Goal: Task Accomplishment & Management: Manage account settings

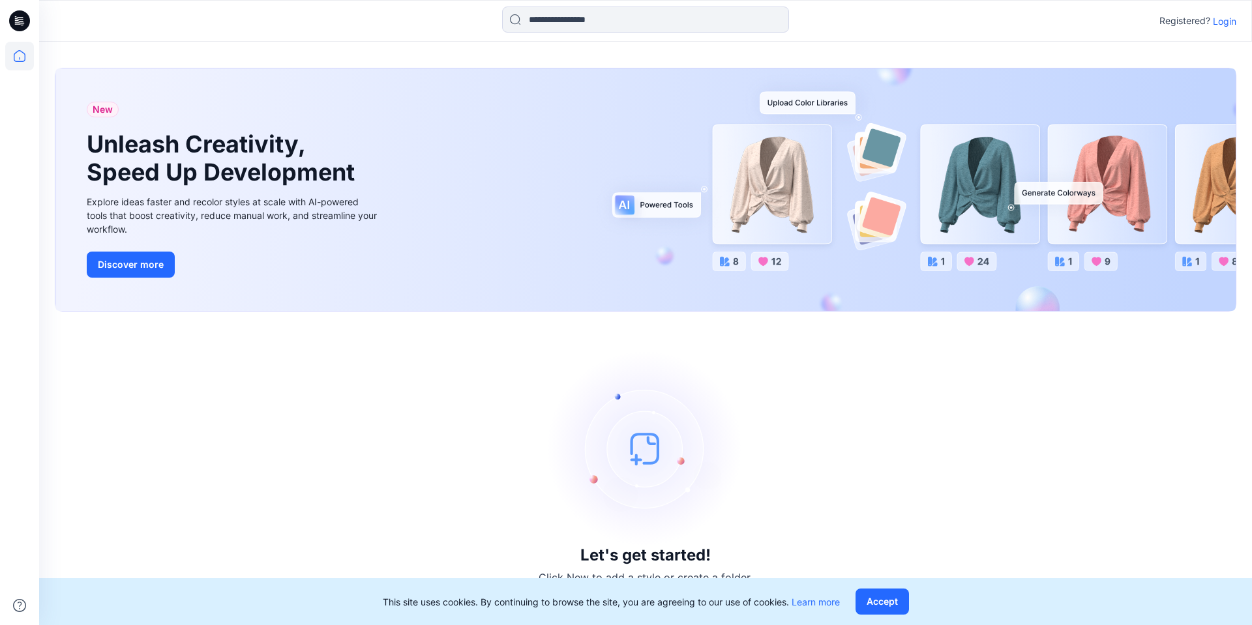
click at [1220, 18] on p "Login" at bounding box center [1224, 21] width 23 height 14
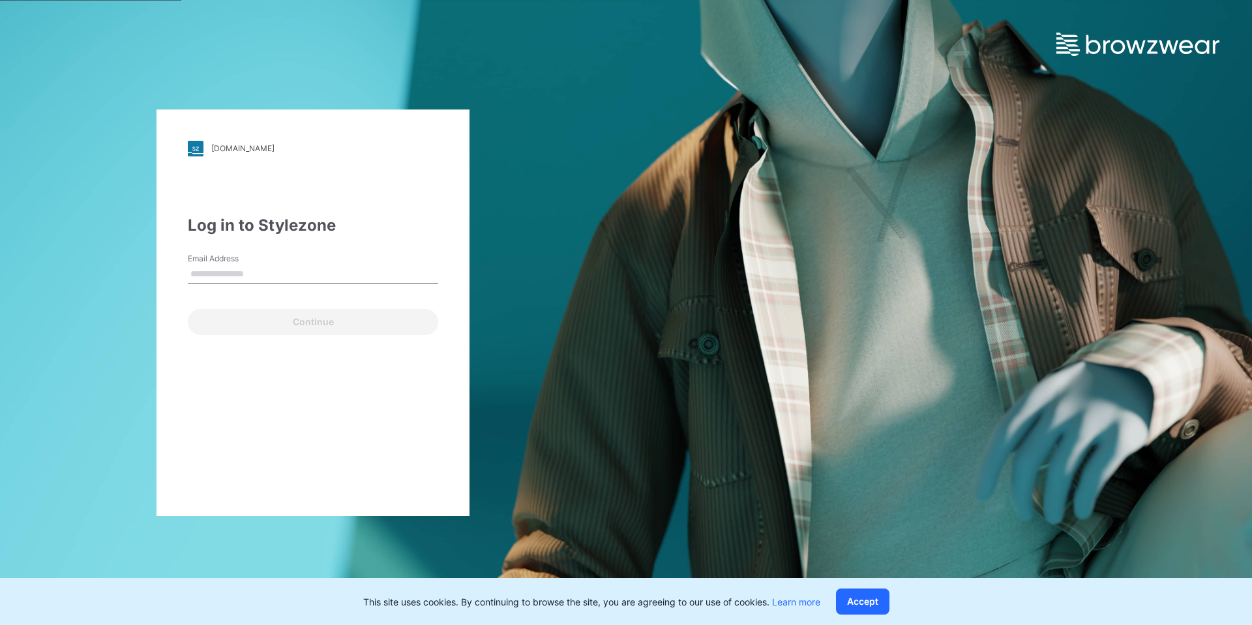
click at [257, 273] on input "Email Address" at bounding box center [313, 275] width 250 height 20
type input "**********"
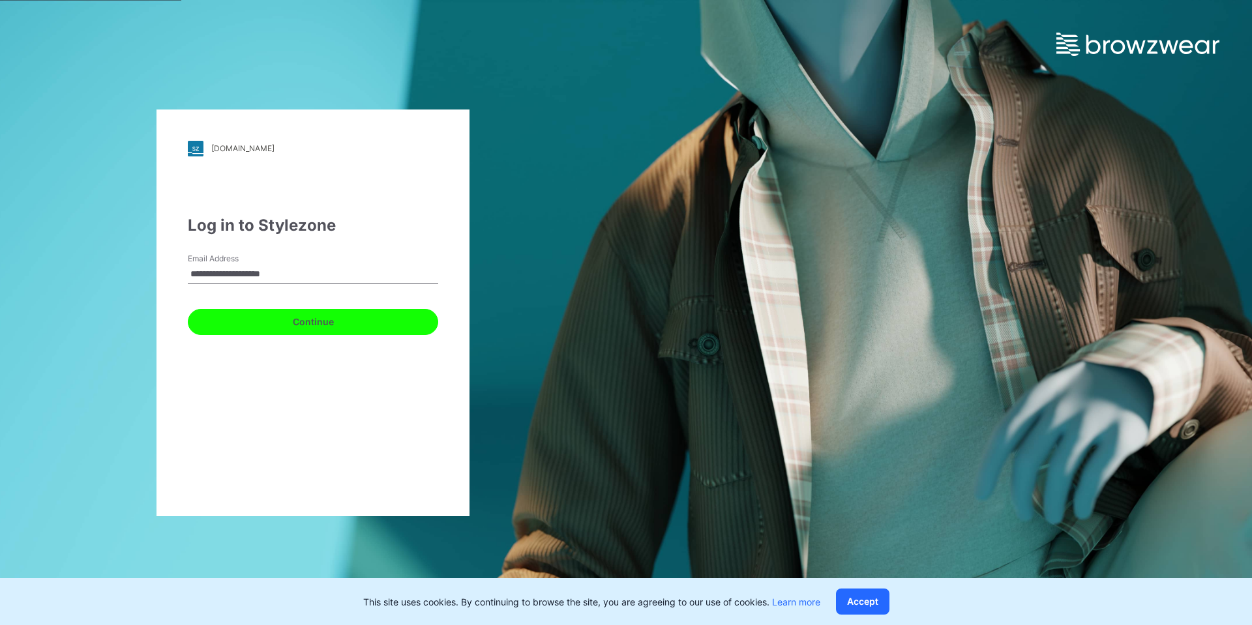
click at [277, 319] on button "Continue" at bounding box center [313, 322] width 250 height 26
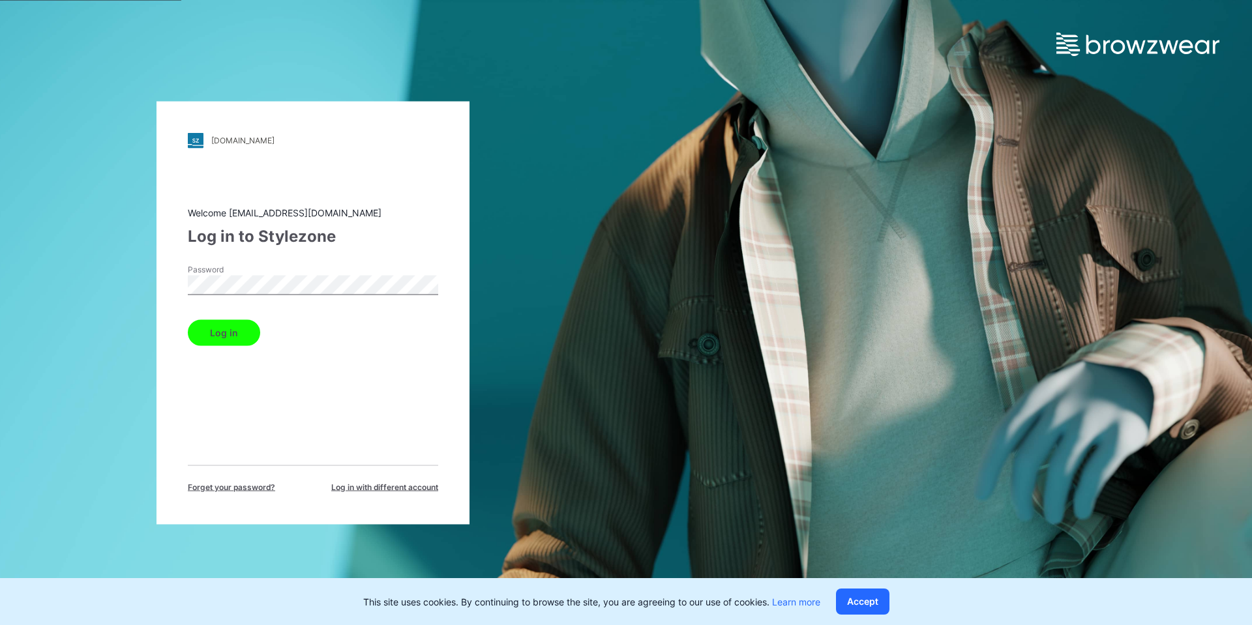
click at [188, 320] on button "Log in" at bounding box center [224, 333] width 72 height 26
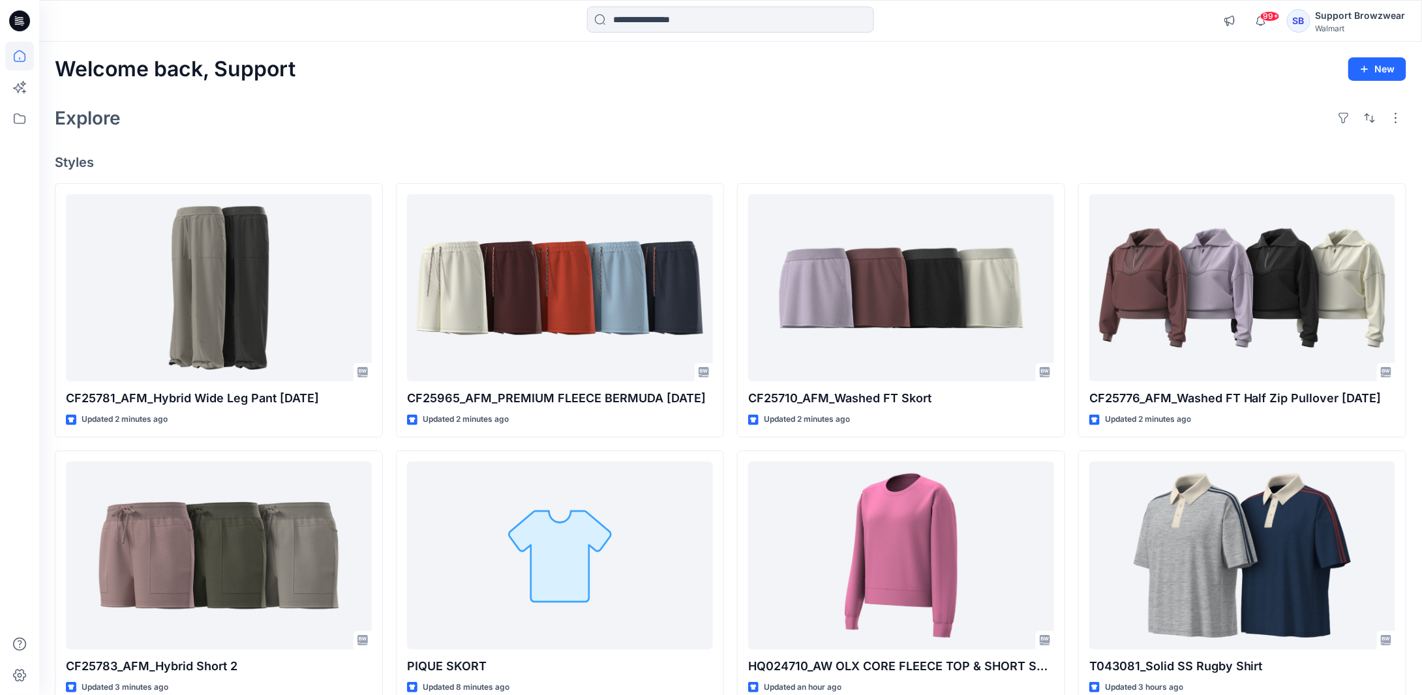
click at [1242, 26] on div "SB" at bounding box center [1298, 20] width 23 height 23
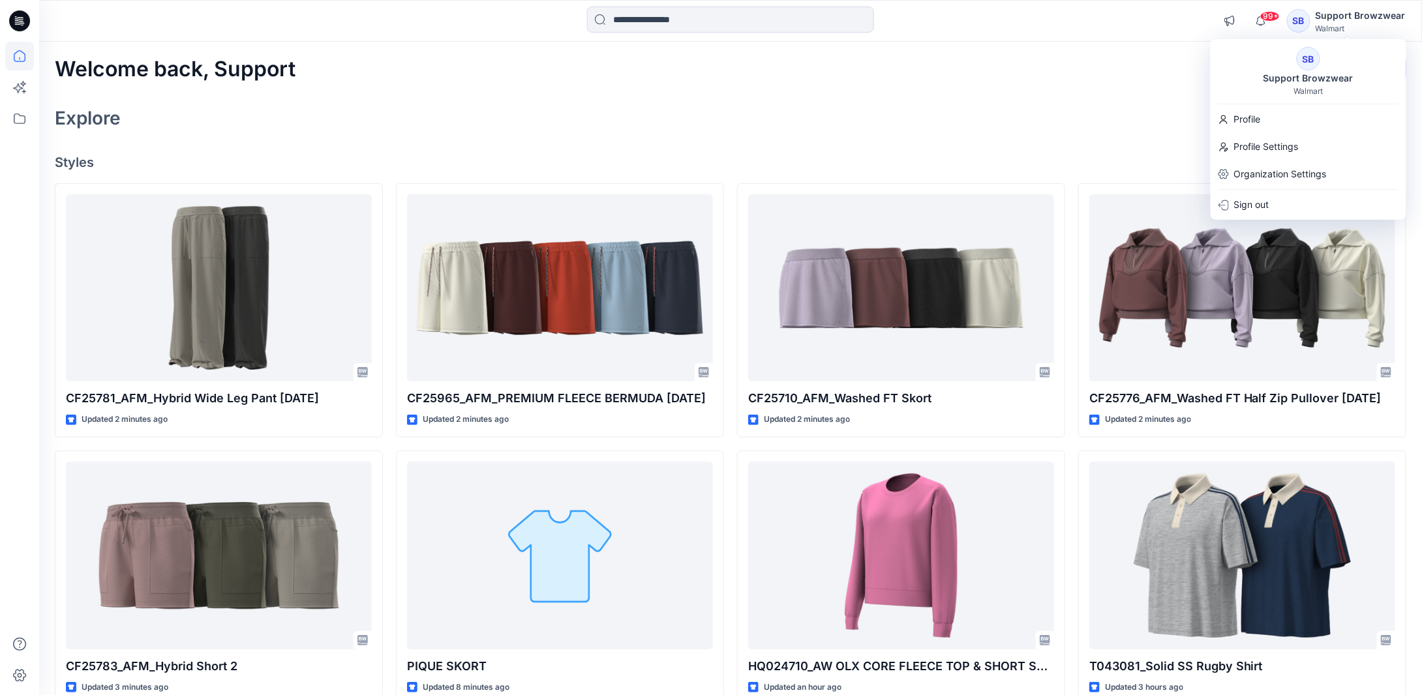
drag, startPoint x: 1295, startPoint y: 95, endPoint x: 1297, endPoint y: 87, distance: 7.6
click at [1242, 93] on div "Walmart" at bounding box center [1307, 91] width 29 height 10
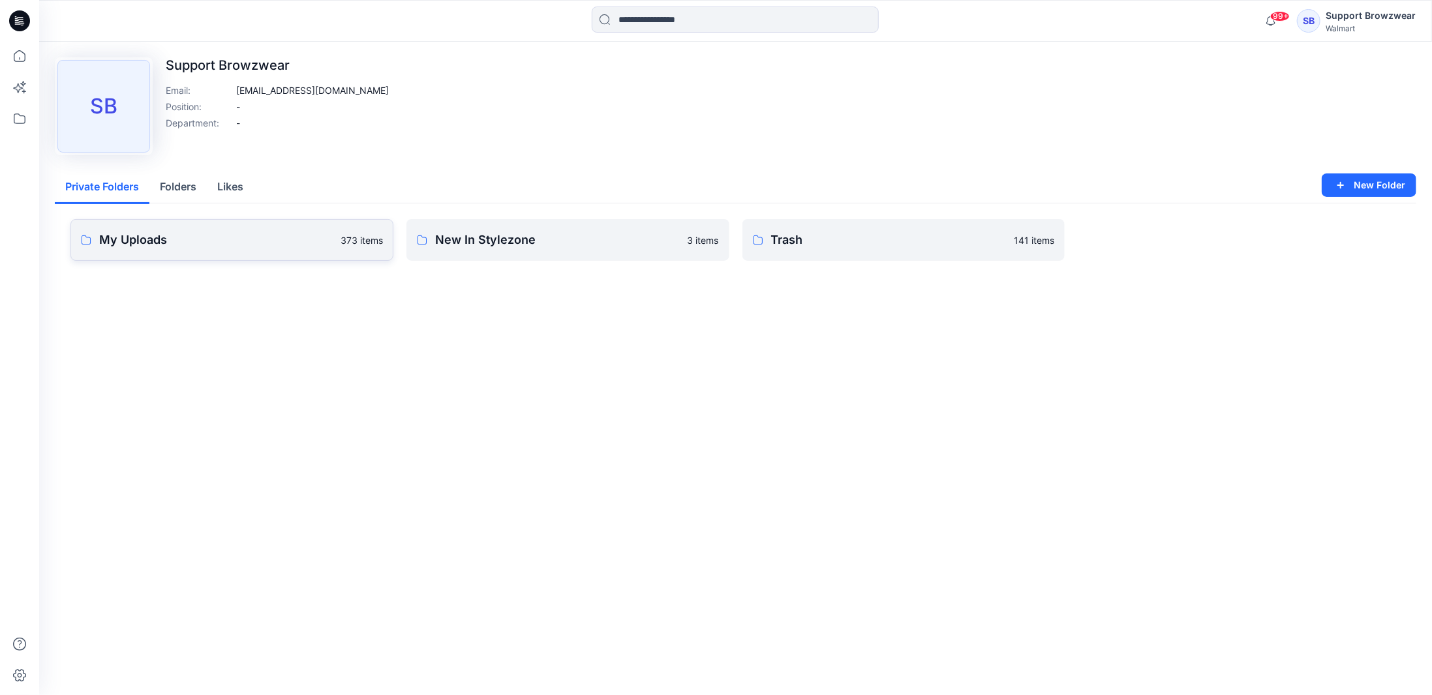
click at [174, 244] on p "My Uploads" at bounding box center [215, 240] width 233 height 18
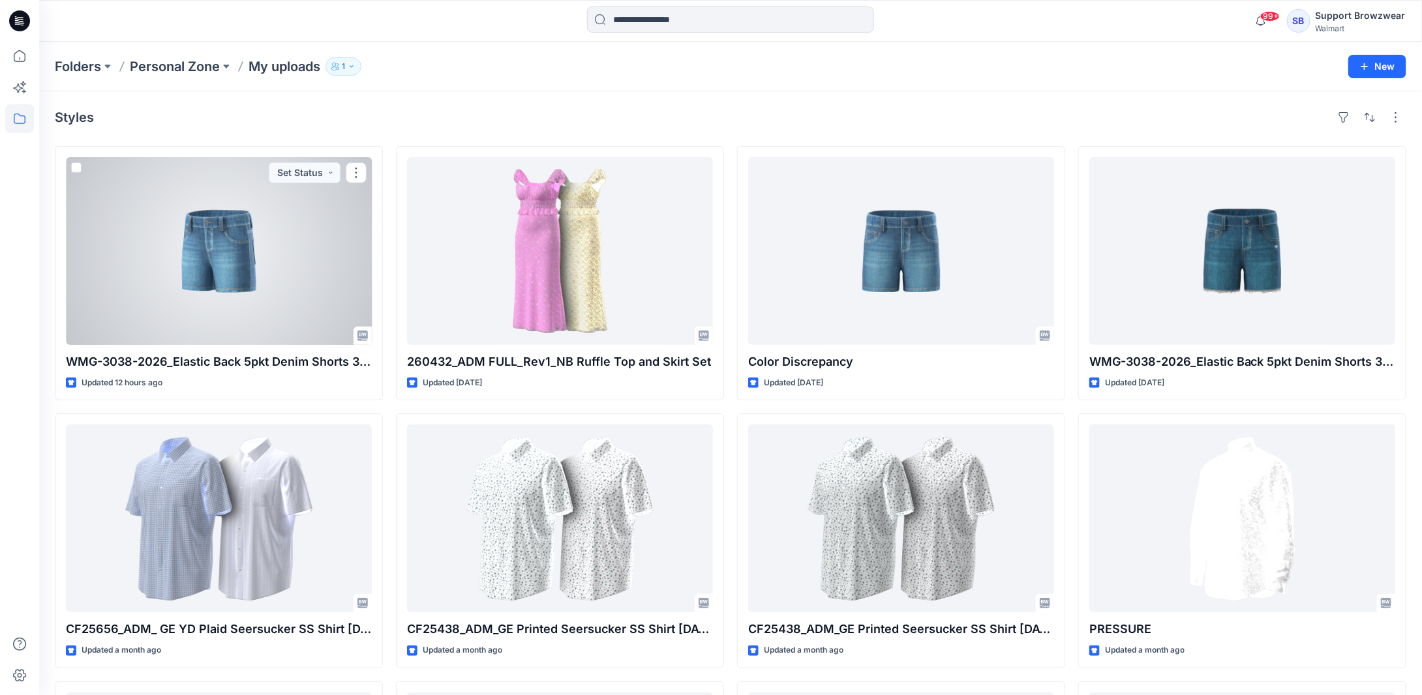
click at [215, 281] on div at bounding box center [219, 251] width 306 height 188
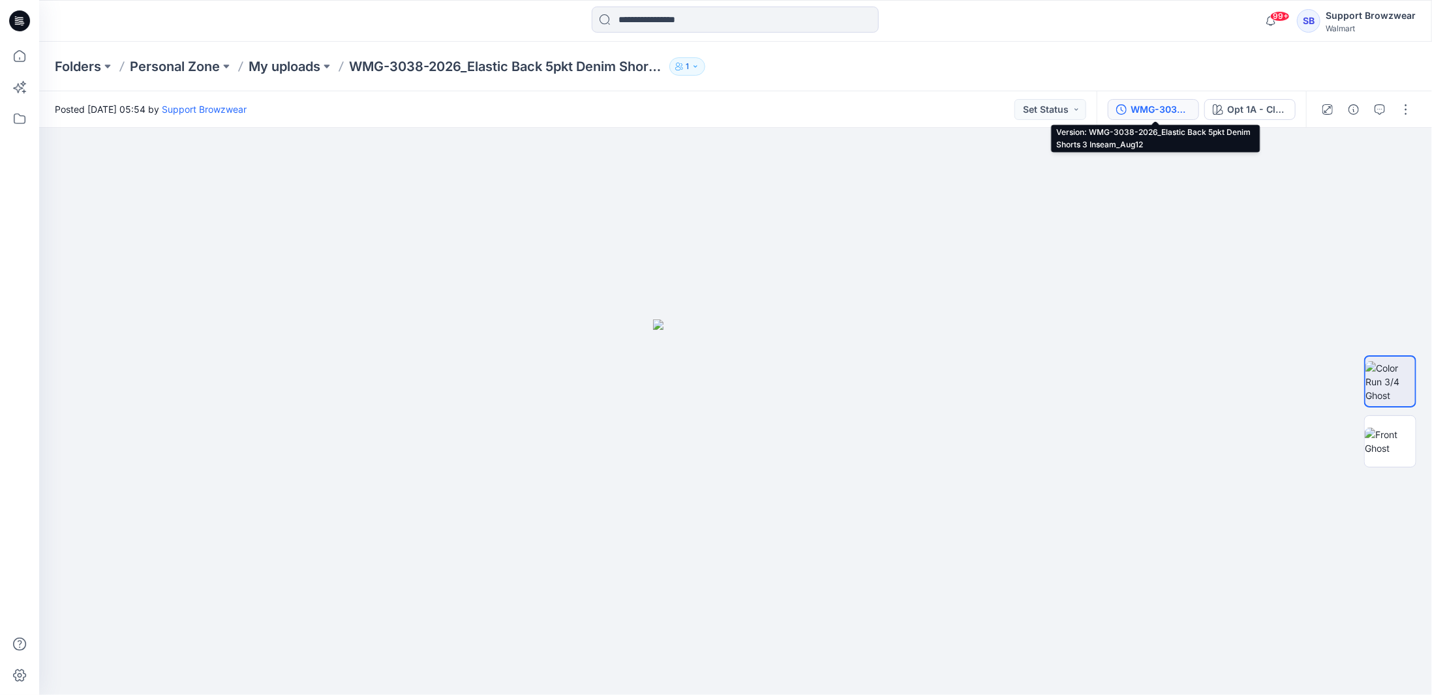
click at [1179, 117] on button "WMG-3038-2026_Elastic Back 5pkt Denim Shorts 3 Inseam_Aug12" at bounding box center [1152, 109] width 91 height 21
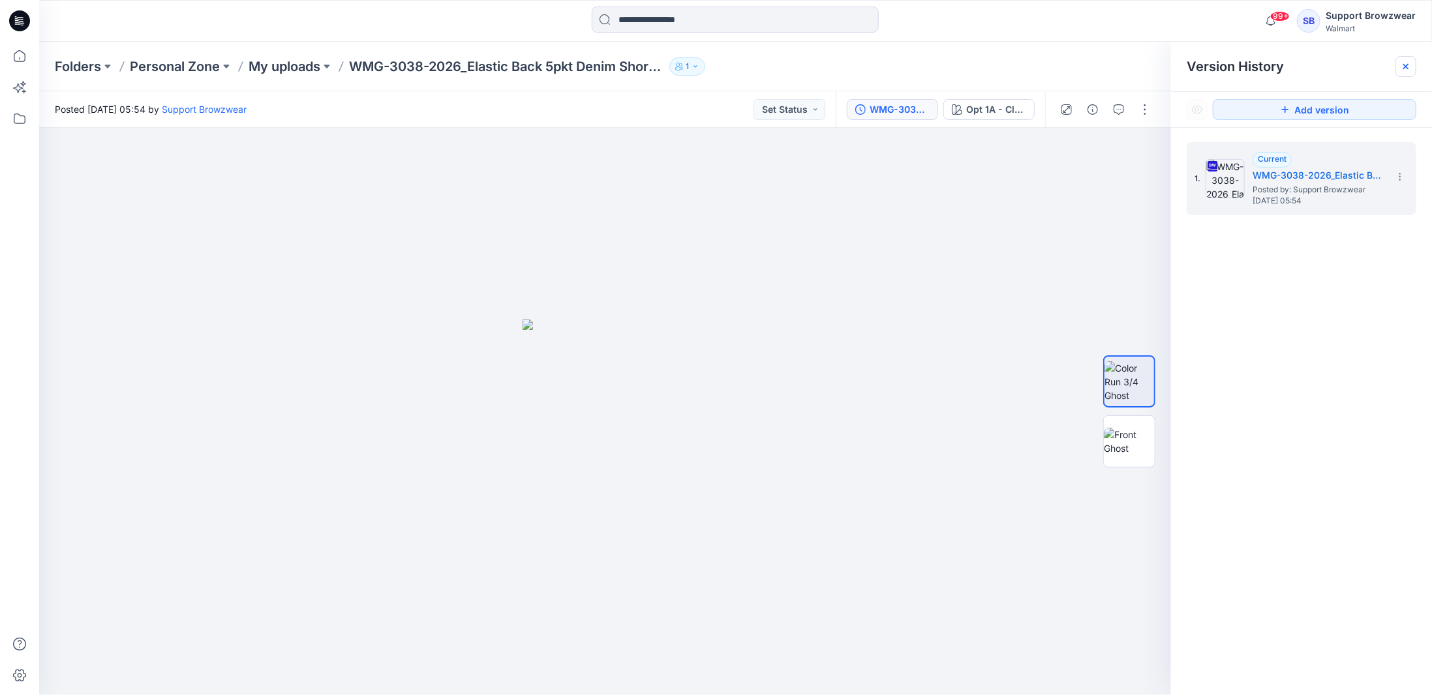
click at [1242, 65] on icon at bounding box center [1405, 66] width 10 height 10
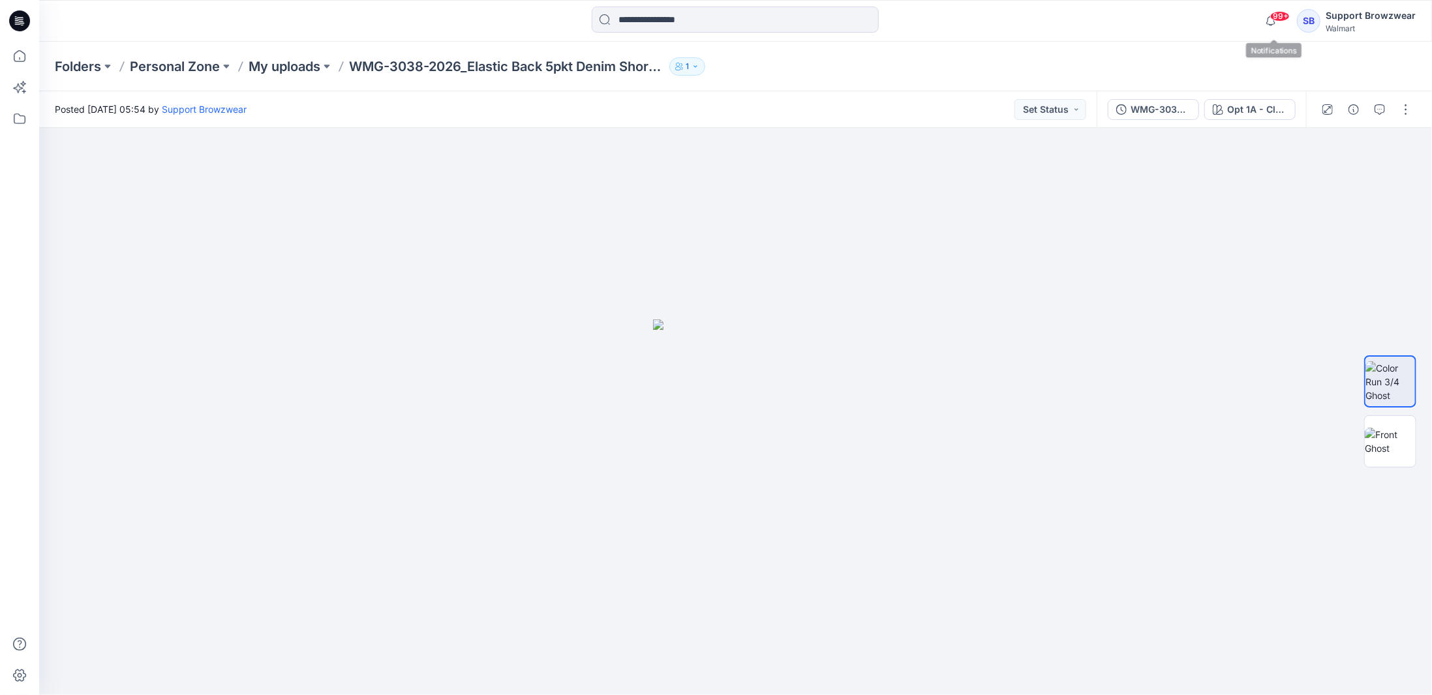
click at [1242, 21] on div "SB" at bounding box center [1308, 20] width 23 height 23
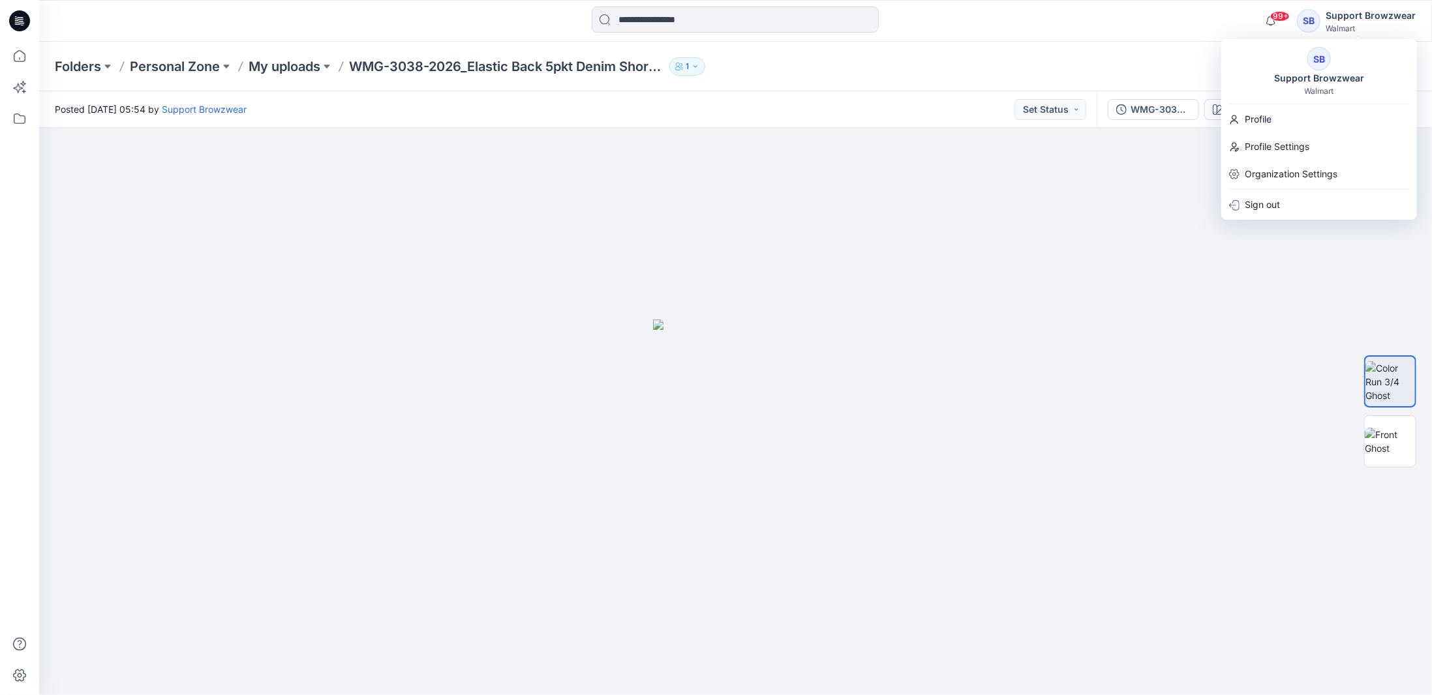
click at [1242, 64] on div "SB" at bounding box center [1318, 58] width 23 height 23
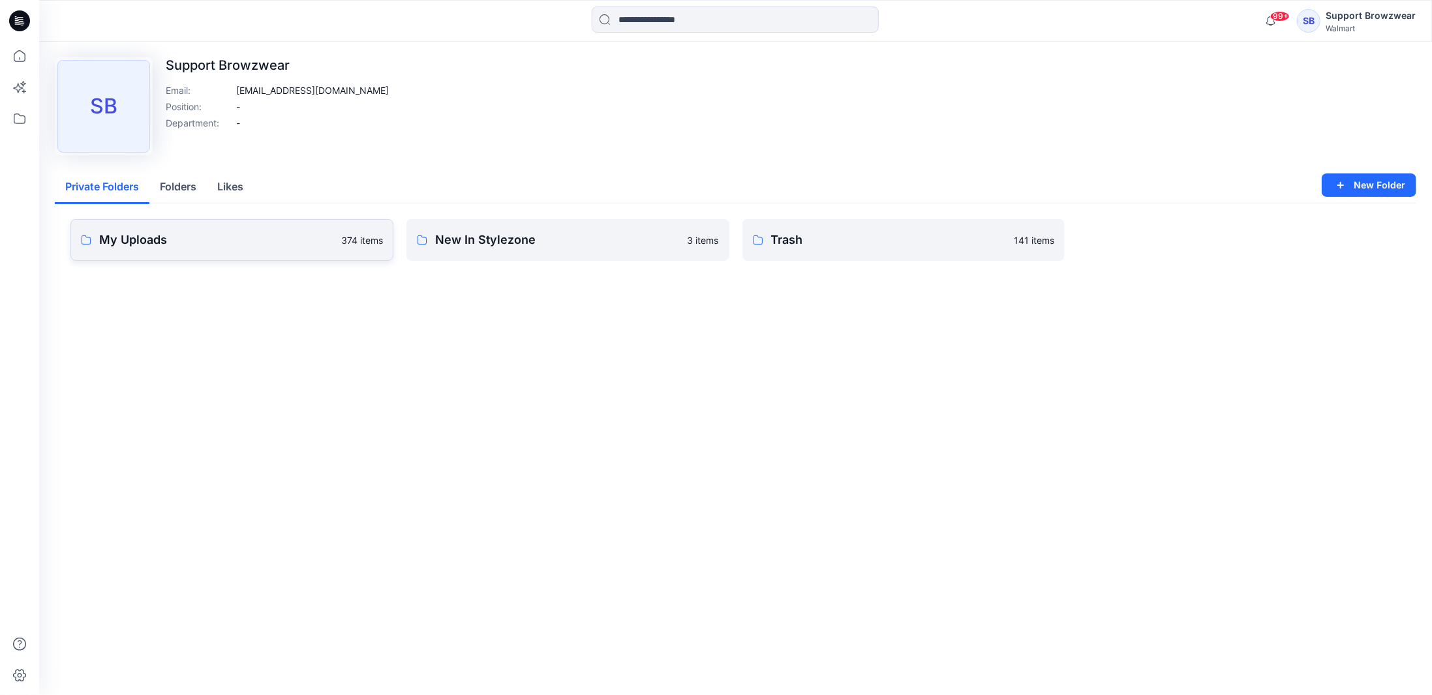
click at [203, 239] on p "My Uploads" at bounding box center [216, 240] width 234 height 18
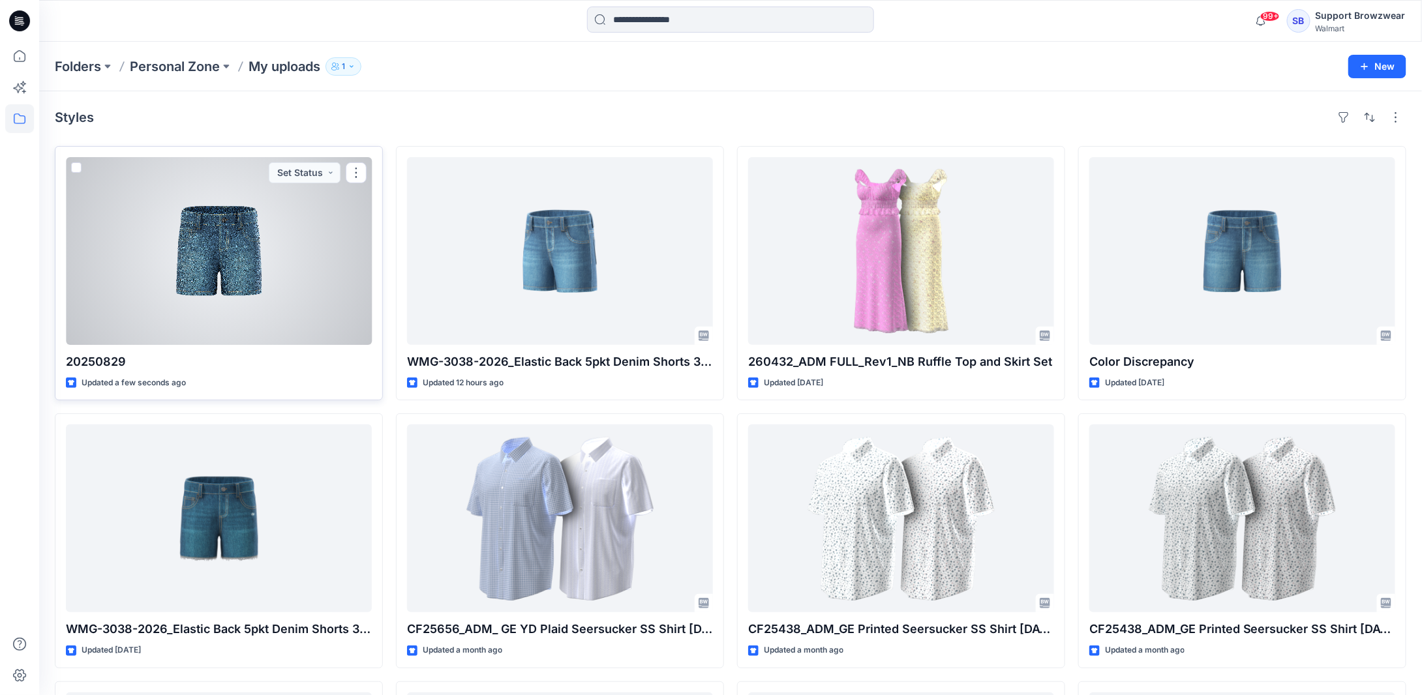
click at [237, 276] on div at bounding box center [219, 251] width 306 height 188
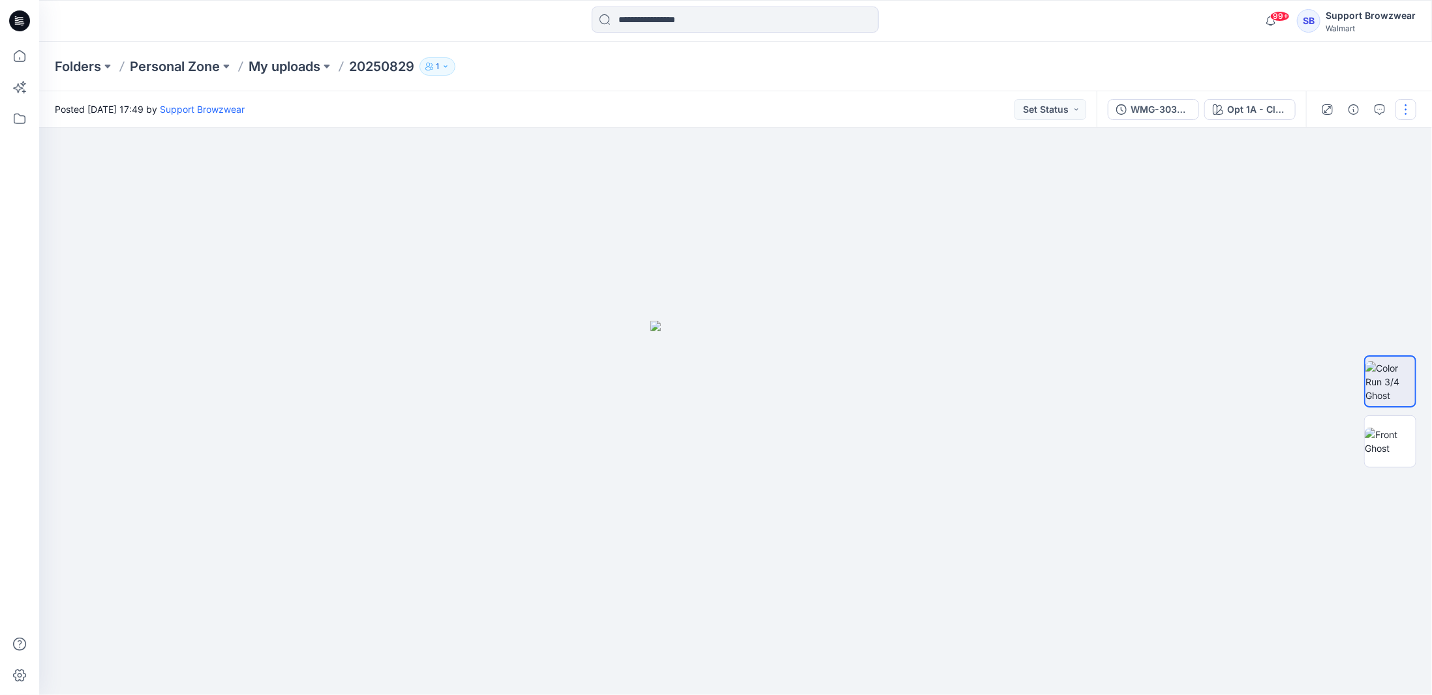
click at [1242, 114] on button "button" at bounding box center [1405, 109] width 21 height 21
click at [1242, 170] on button "Edit" at bounding box center [1350, 176] width 120 height 24
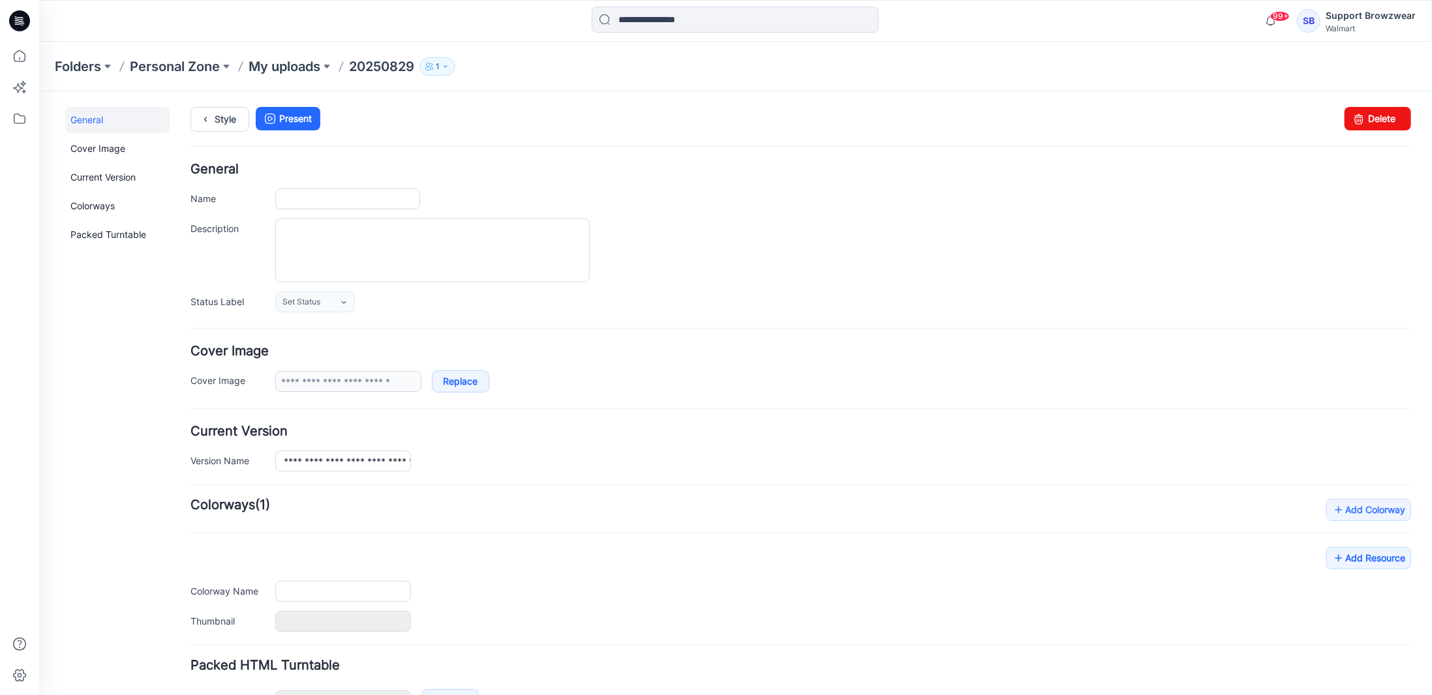
type input "********"
type input "**********"
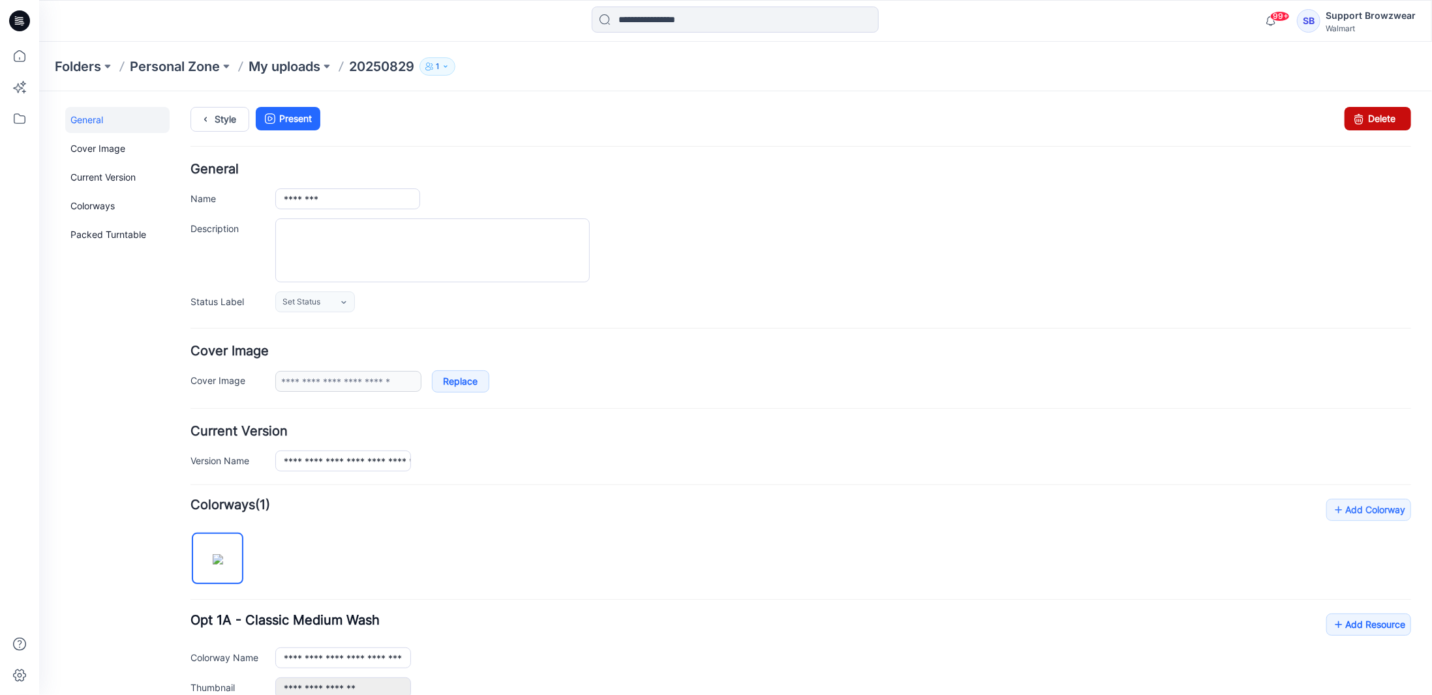
click at [1354, 117] on icon at bounding box center [1358, 117] width 18 height 23
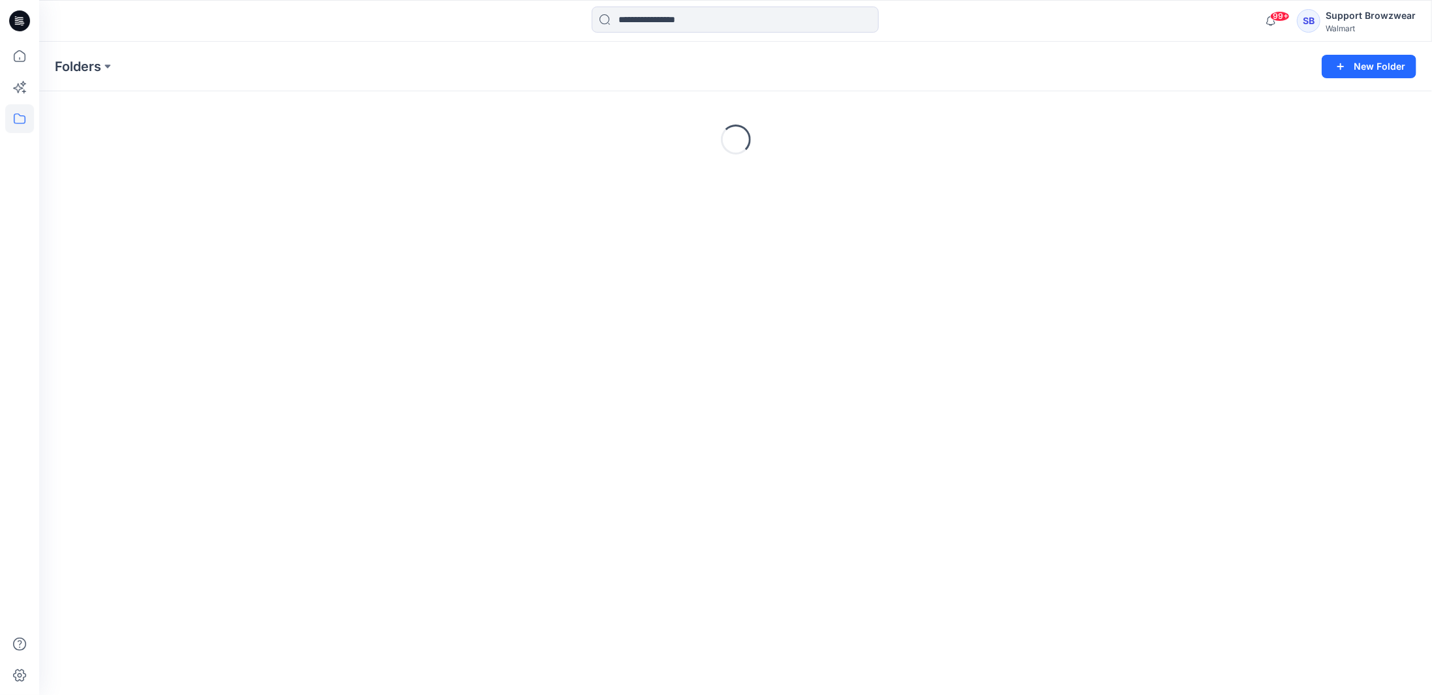
click at [1318, 19] on div "SB" at bounding box center [1308, 20] width 23 height 23
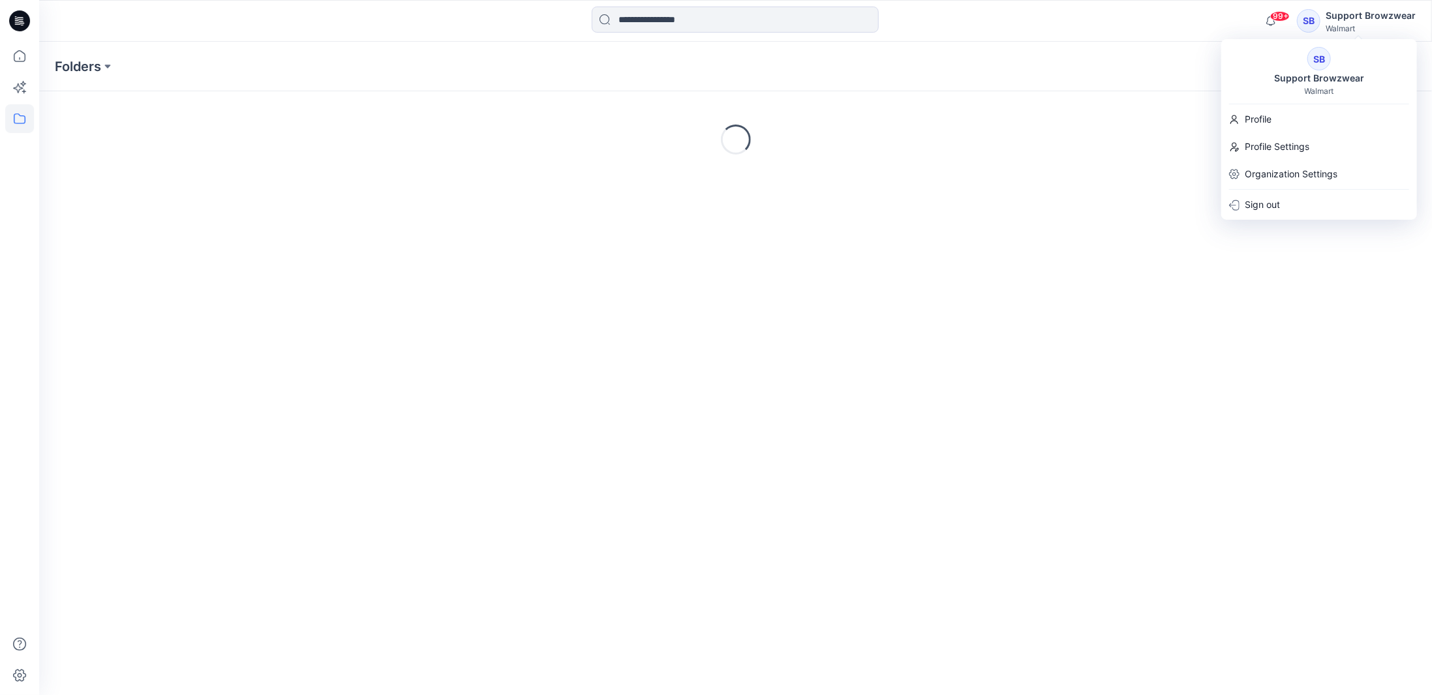
click at [1304, 83] on div "Support Browzwear" at bounding box center [1319, 78] width 106 height 16
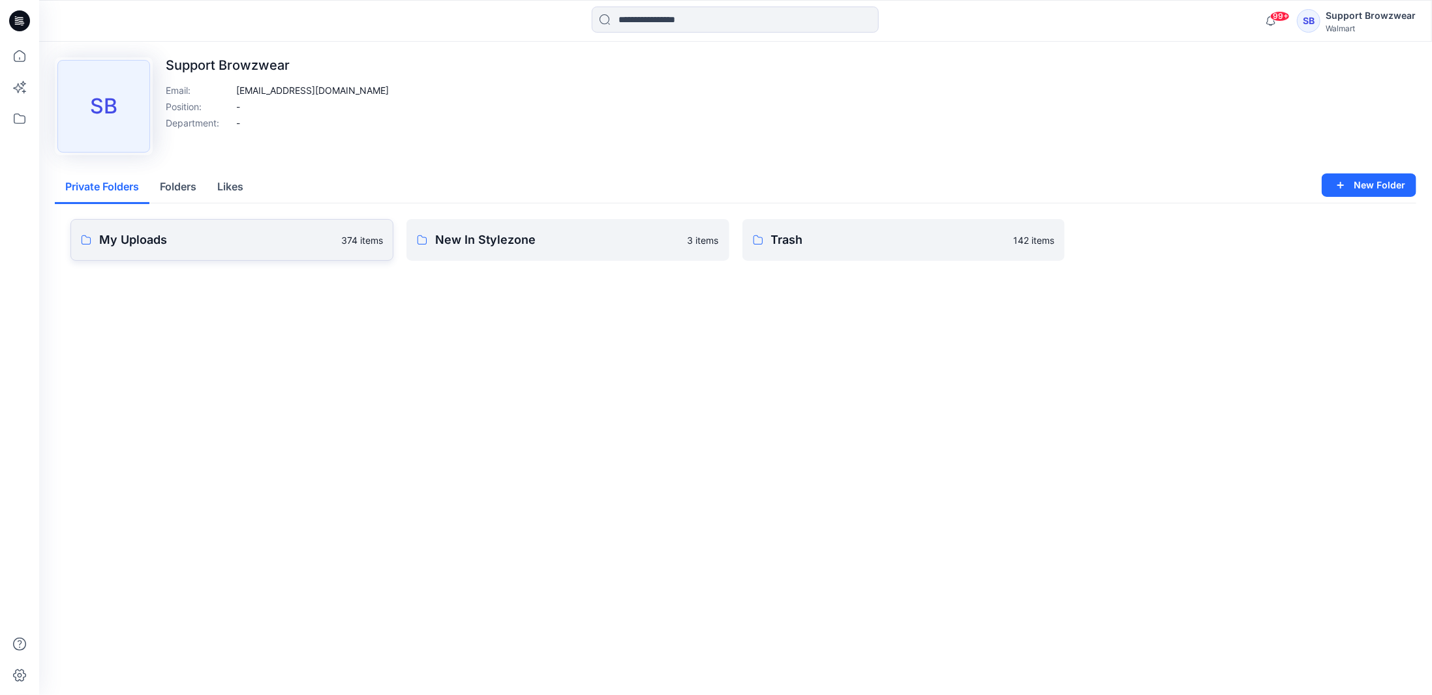
click at [209, 243] on p "My Uploads" at bounding box center [216, 240] width 234 height 18
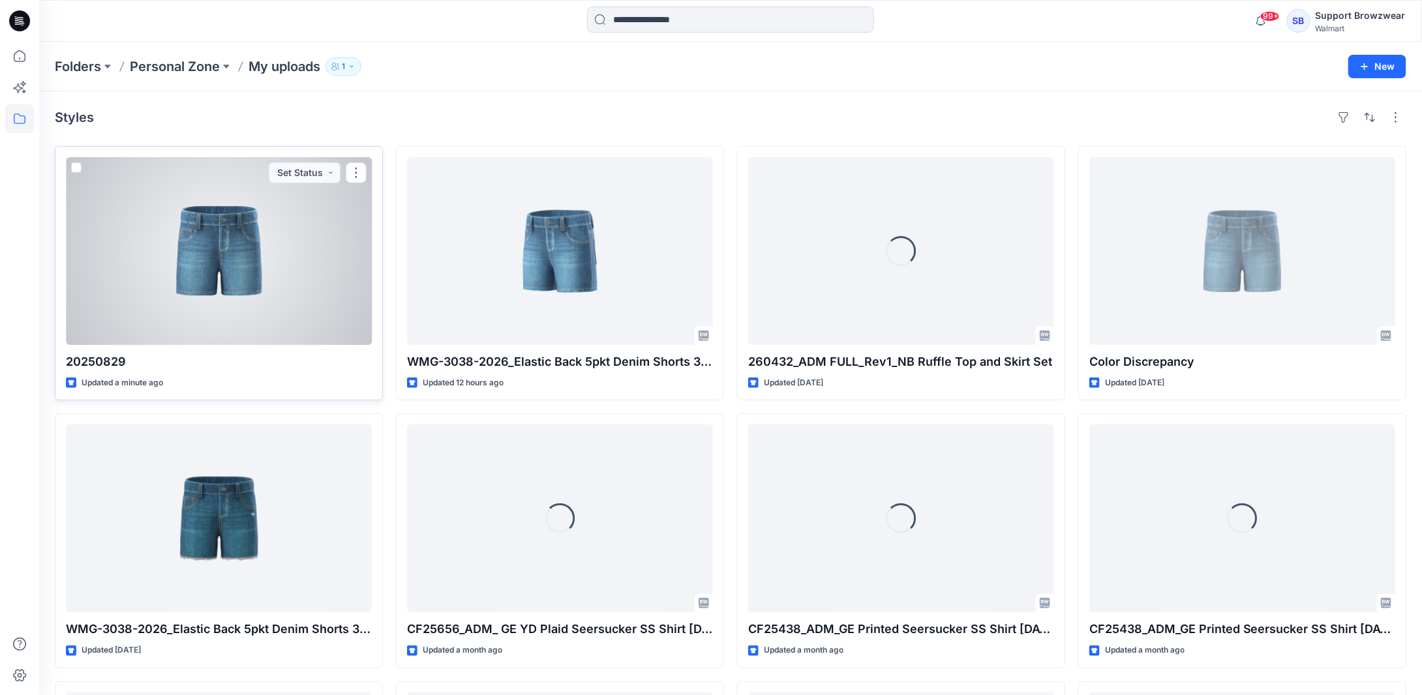
click at [215, 225] on div at bounding box center [219, 251] width 306 height 188
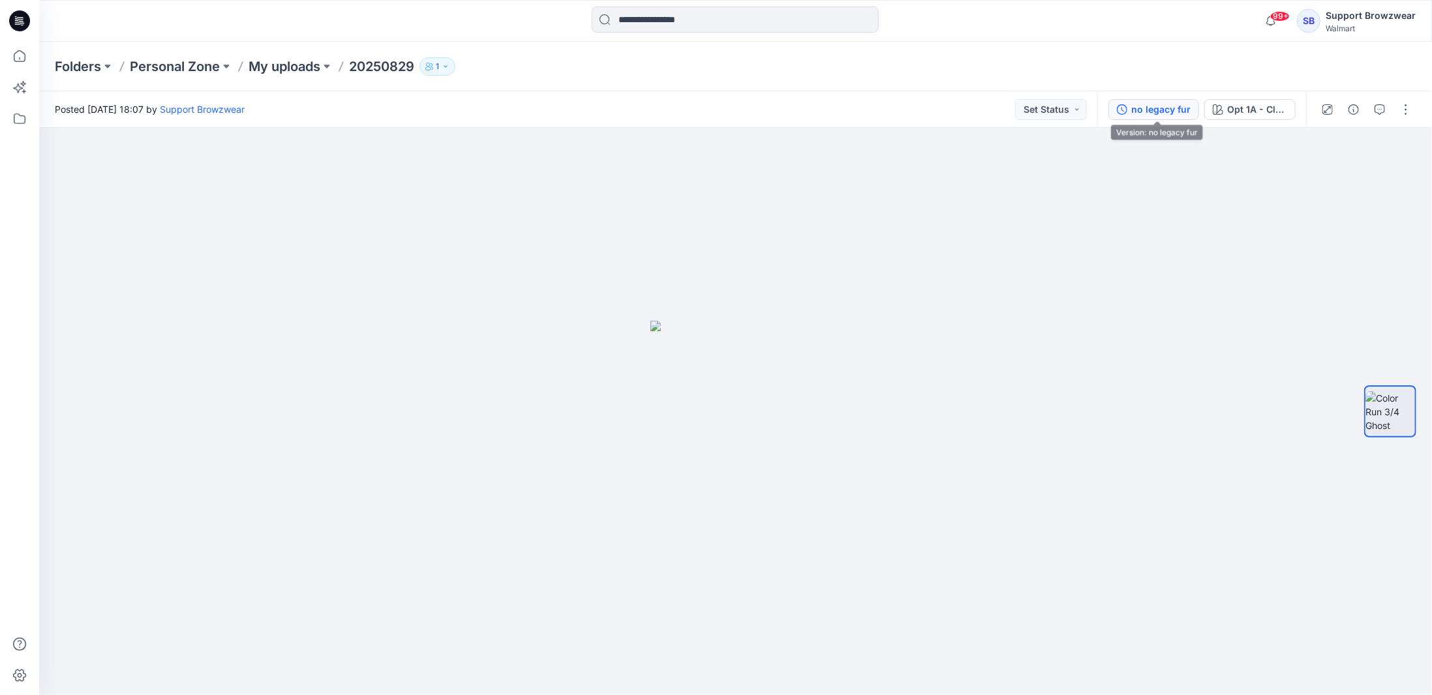
click at [1176, 107] on div "no legacy fur" at bounding box center [1160, 109] width 59 height 14
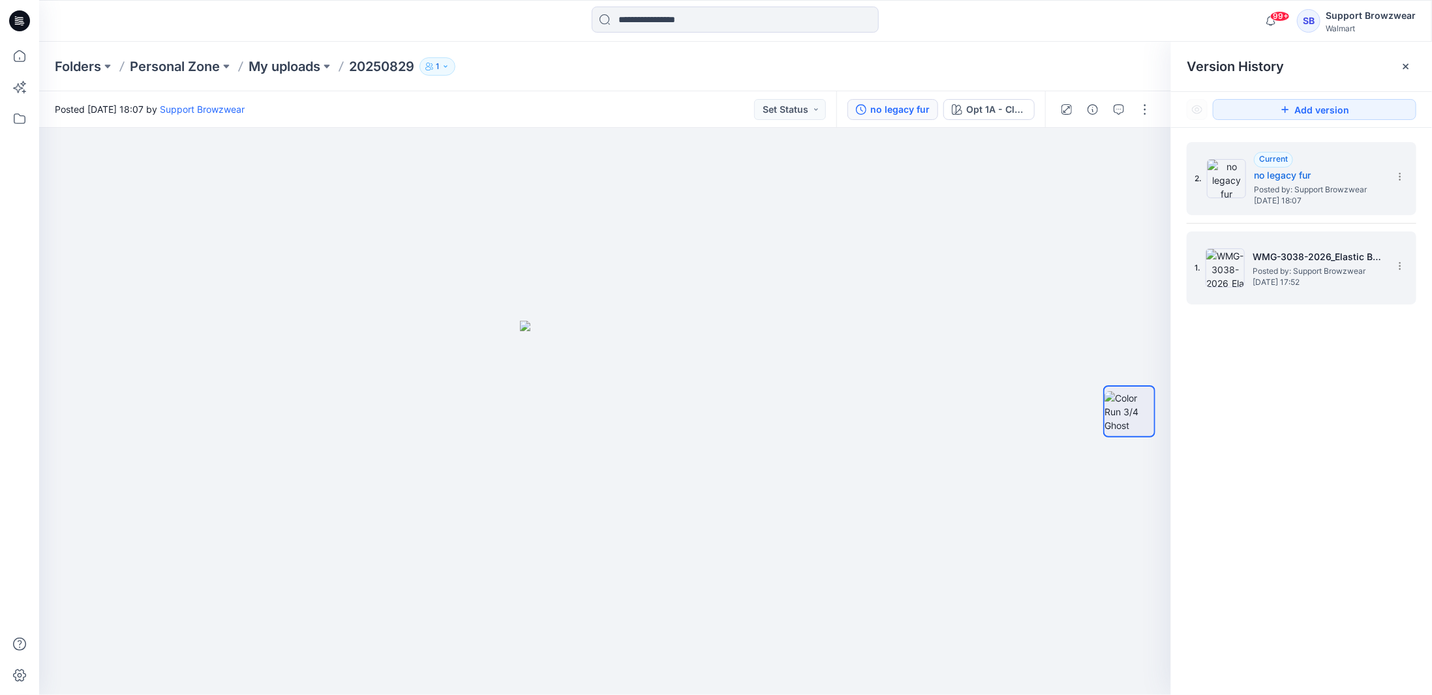
click at [1277, 266] on span "Posted by: Support Browzwear" at bounding box center [1317, 271] width 130 height 13
click at [1275, 194] on span "Posted by: Support Browzwear" at bounding box center [1319, 189] width 130 height 13
click at [1274, 265] on span "Posted by: Support Browzwear" at bounding box center [1317, 271] width 130 height 13
click at [1271, 190] on span "Posted by: Support Browzwear" at bounding box center [1319, 189] width 130 height 13
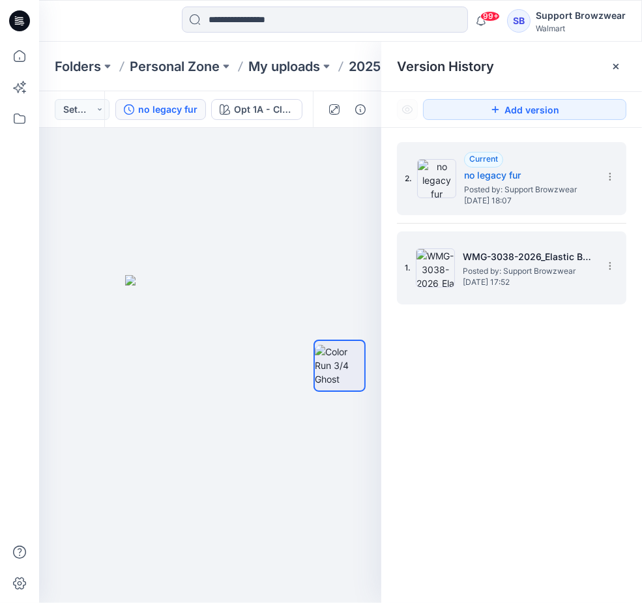
click at [477, 265] on span "Posted by: Support Browzwear" at bounding box center [528, 271] width 130 height 13
click at [487, 185] on span "Posted by: Support Browzwear" at bounding box center [529, 189] width 130 height 13
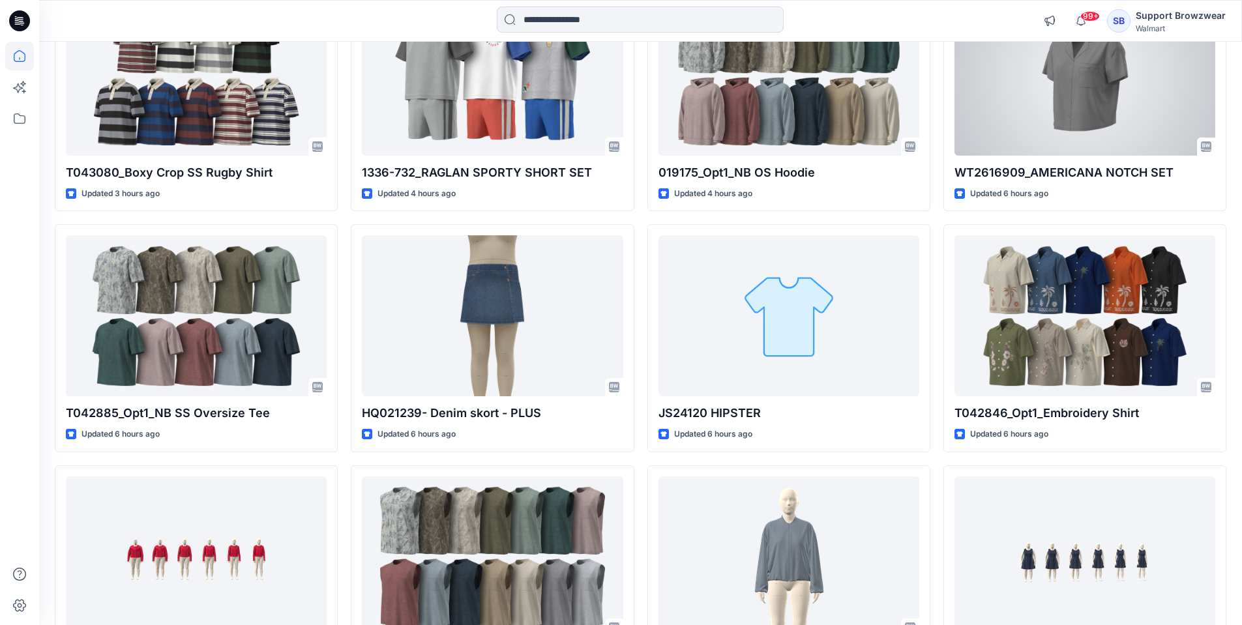
scroll to position [595, 0]
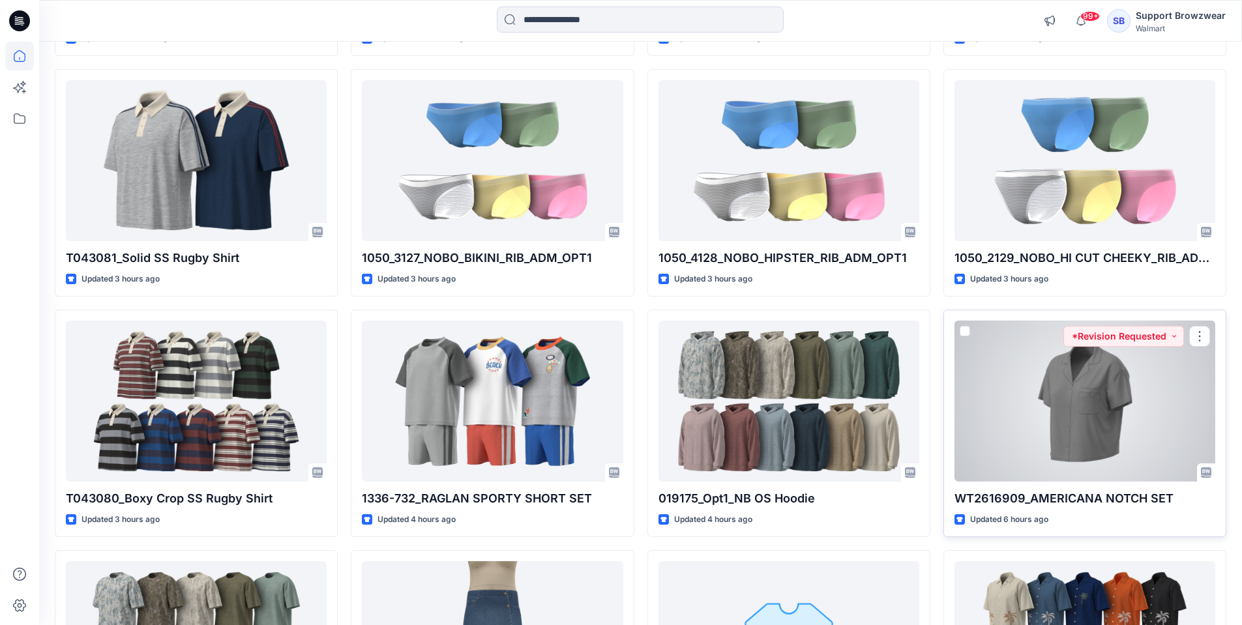
click at [1110, 382] on div at bounding box center [1085, 401] width 261 height 161
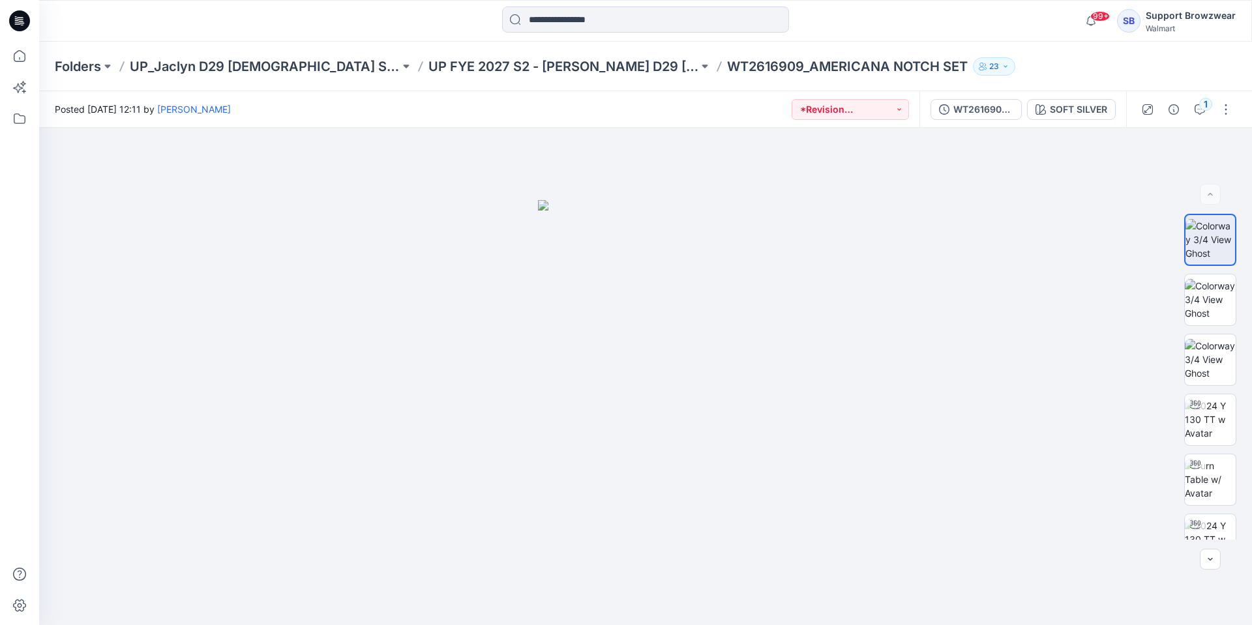
click at [16, 22] on icon at bounding box center [19, 20] width 21 height 21
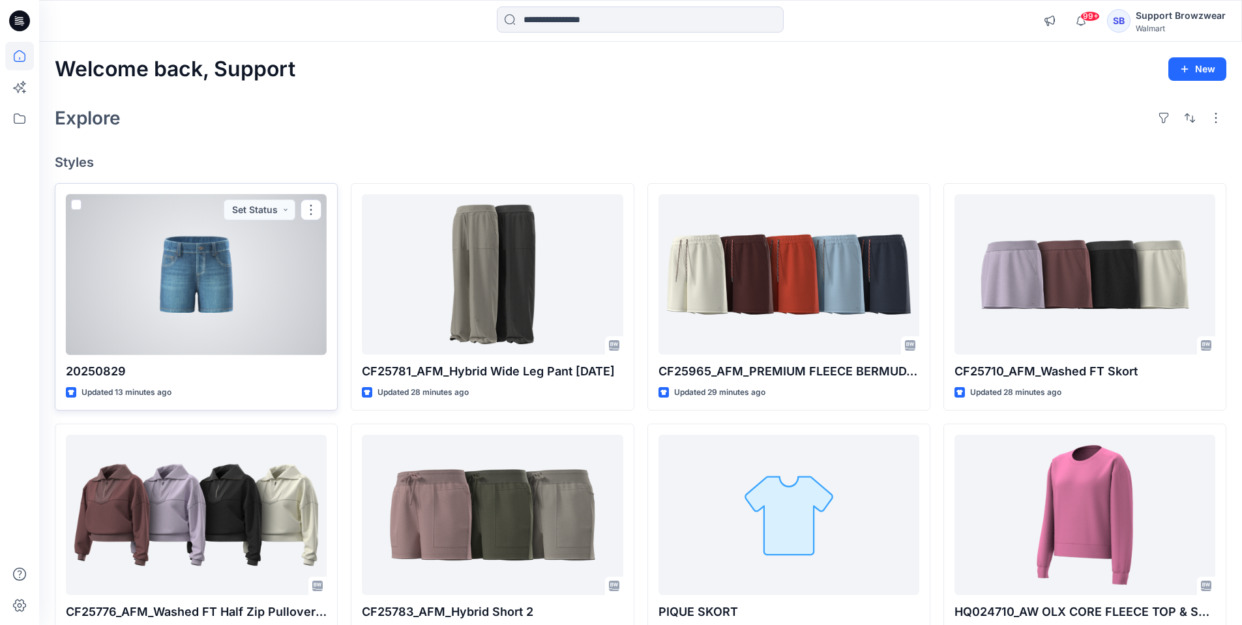
click at [203, 296] on div at bounding box center [196, 274] width 261 height 161
